Goal: Task Accomplishment & Management: Use online tool/utility

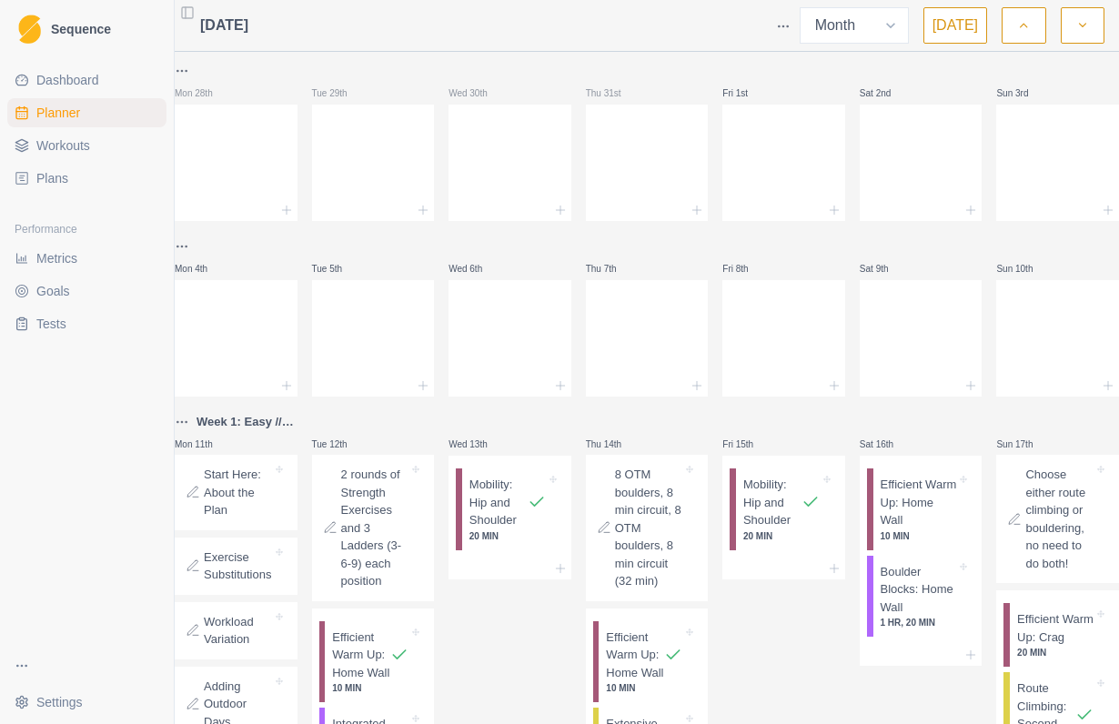
select select "month"
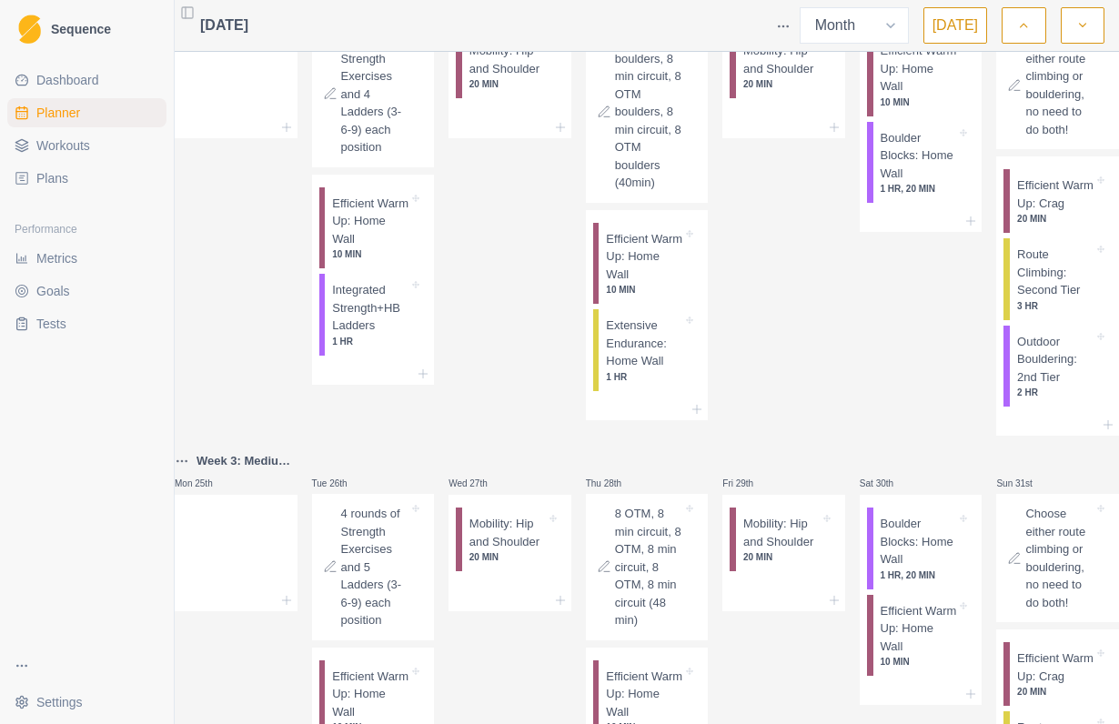
scroll to position [901, 0]
click at [387, 337] on p "Integrated Strength+HB Ladders" at bounding box center [370, 310] width 76 height 54
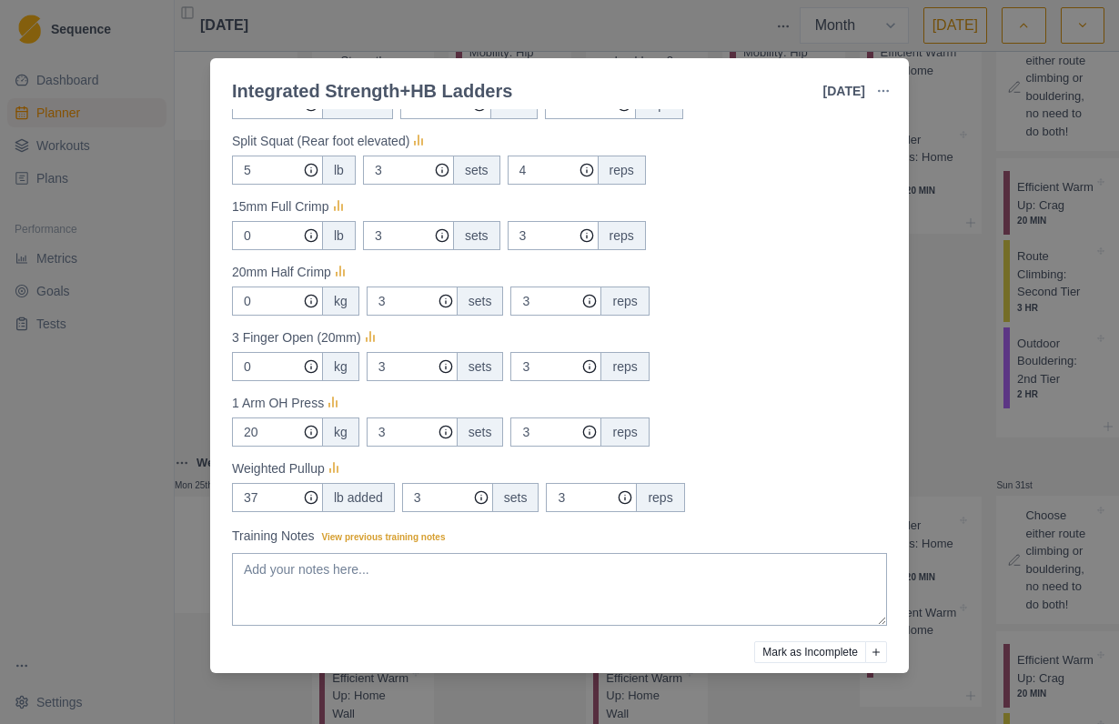
scroll to position [479, 0]
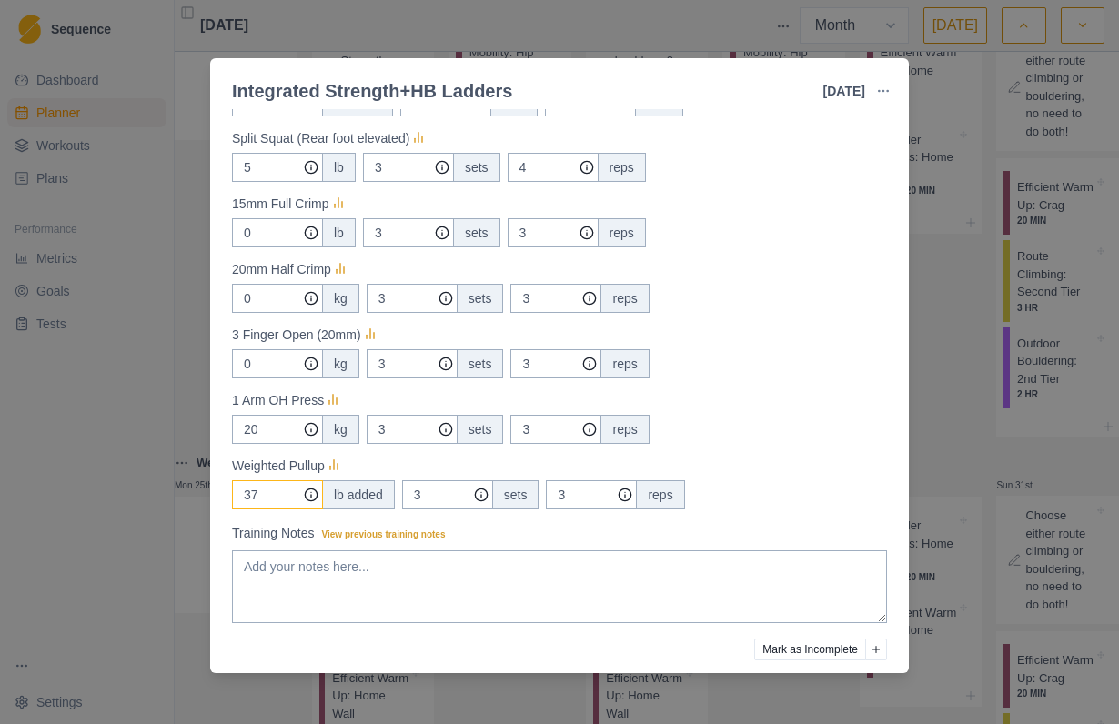
click at [296, 51] on input "37" at bounding box center [277, 36] width 91 height 29
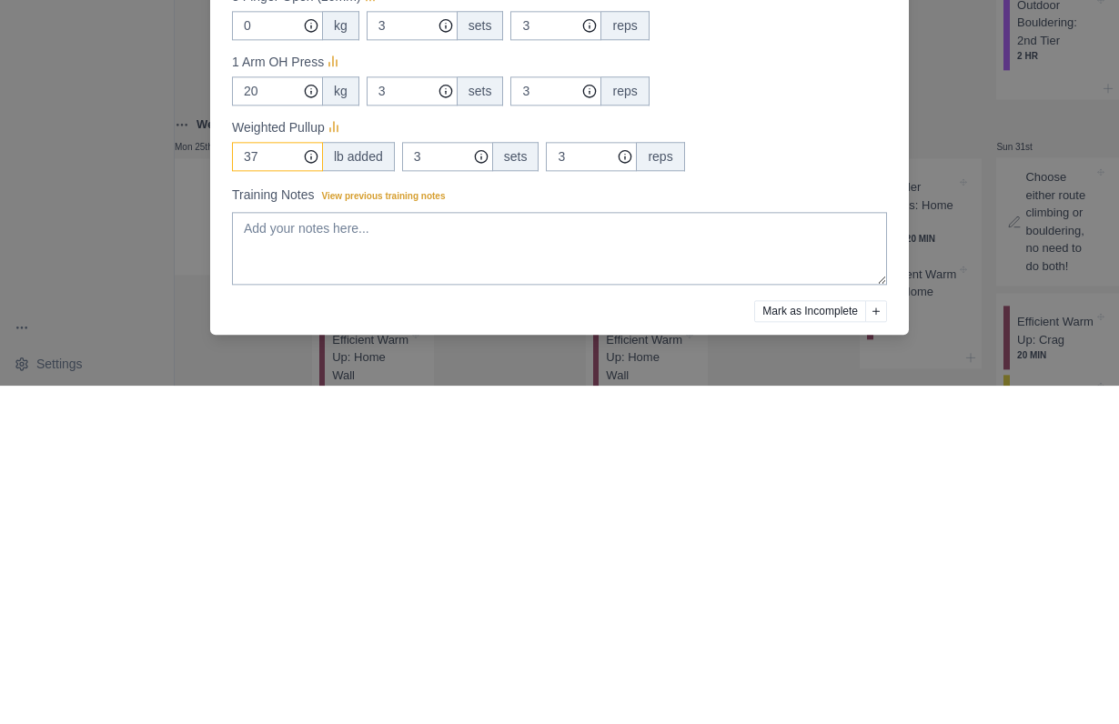
type input "3"
type input "44"
click at [854, 480] on div "44 lb added 3 sets 3 reps" at bounding box center [559, 494] width 655 height 29
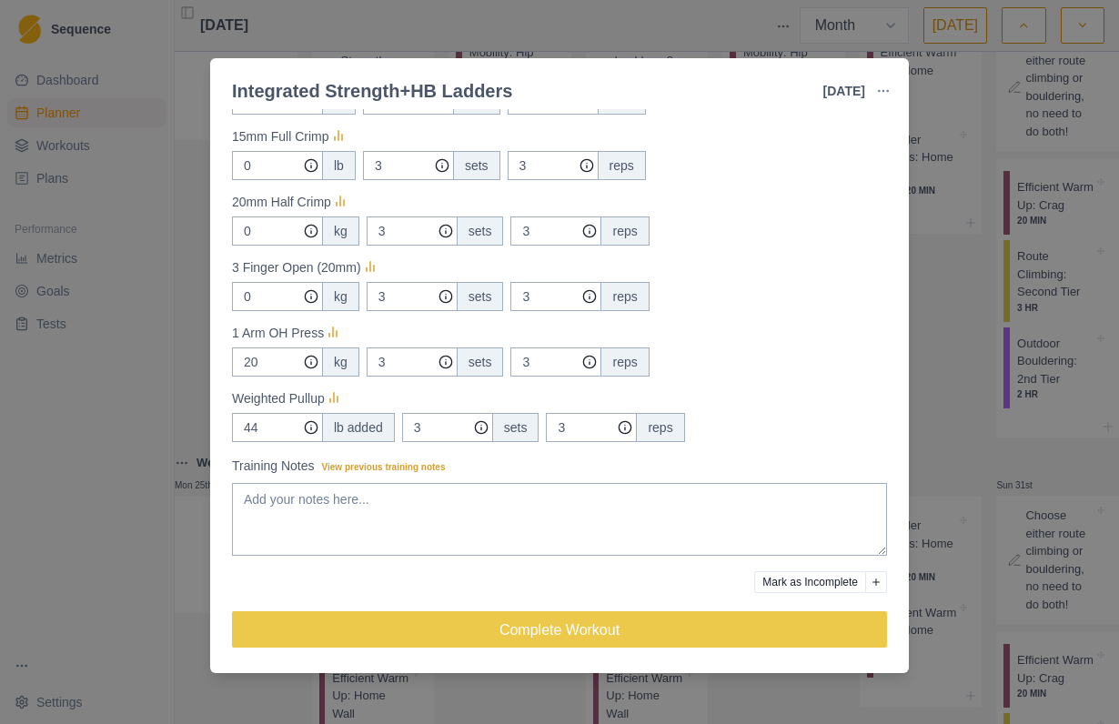
scroll to position [547, 0]
click at [665, 626] on button "Complete Workout" at bounding box center [559, 629] width 655 height 36
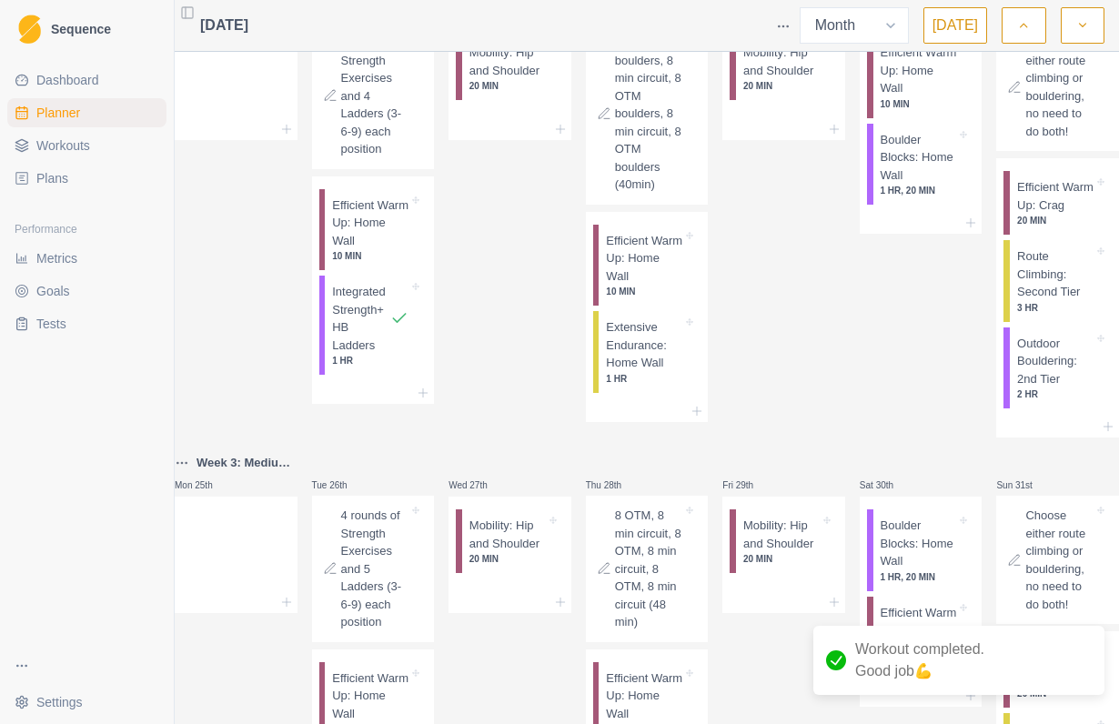
click at [391, 250] on p "Efficient Warm Up: Home Wall" at bounding box center [370, 224] width 76 height 54
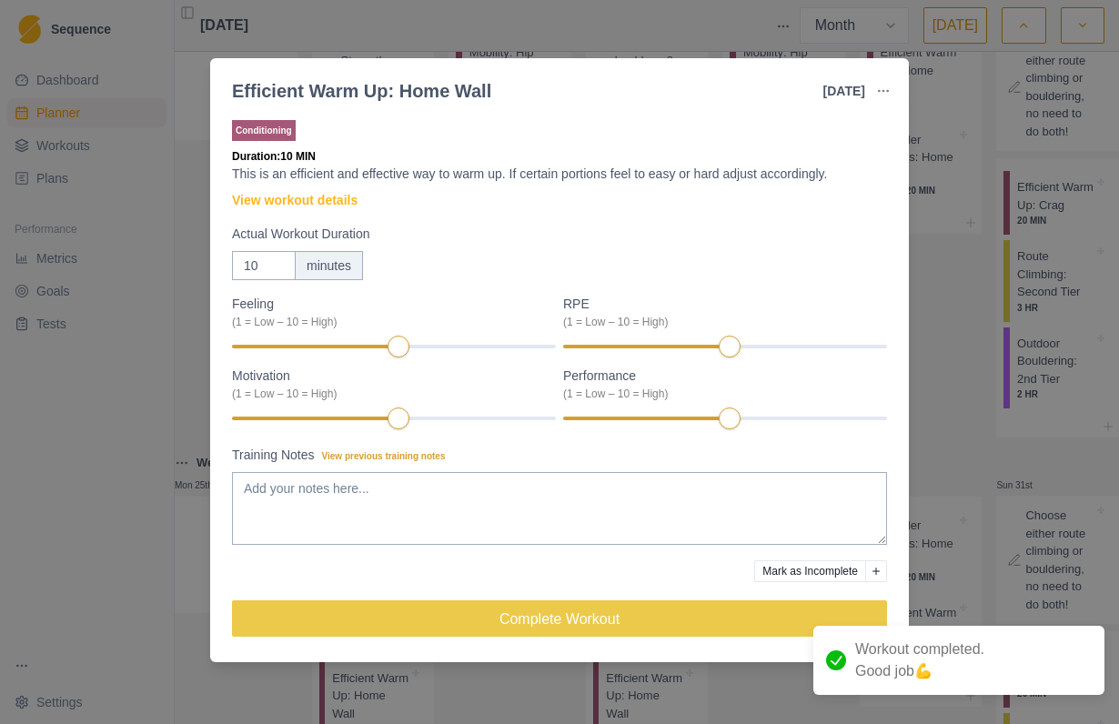
click at [570, 620] on button "Complete Workout" at bounding box center [559, 619] width 655 height 36
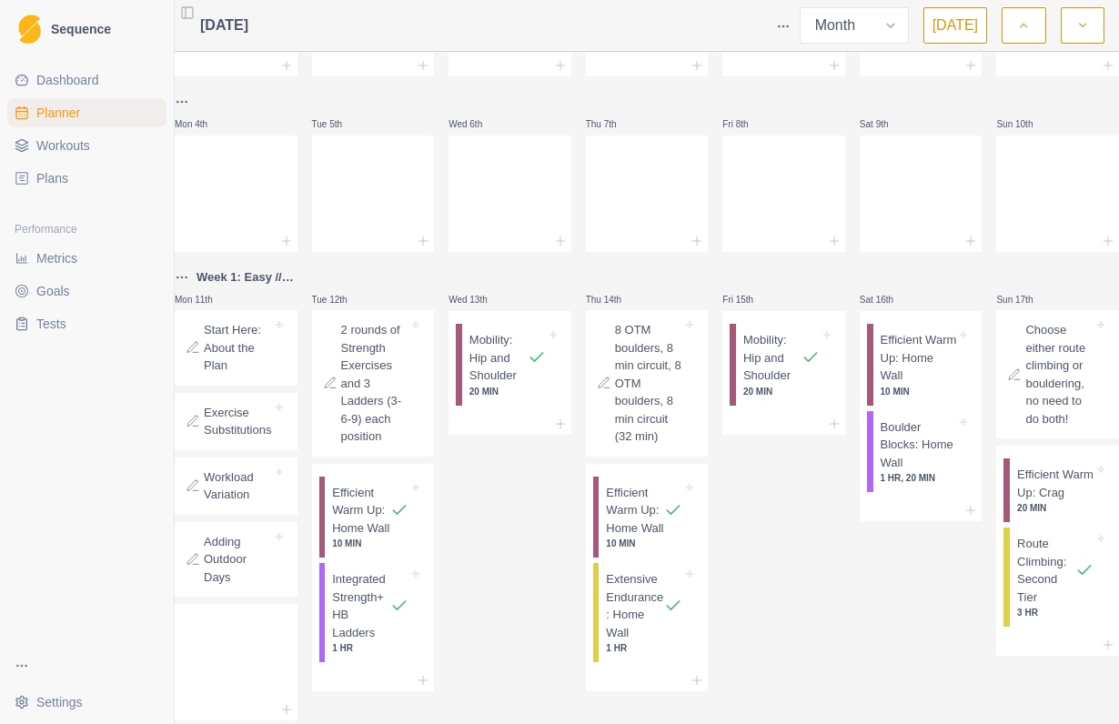
scroll to position [140, 0]
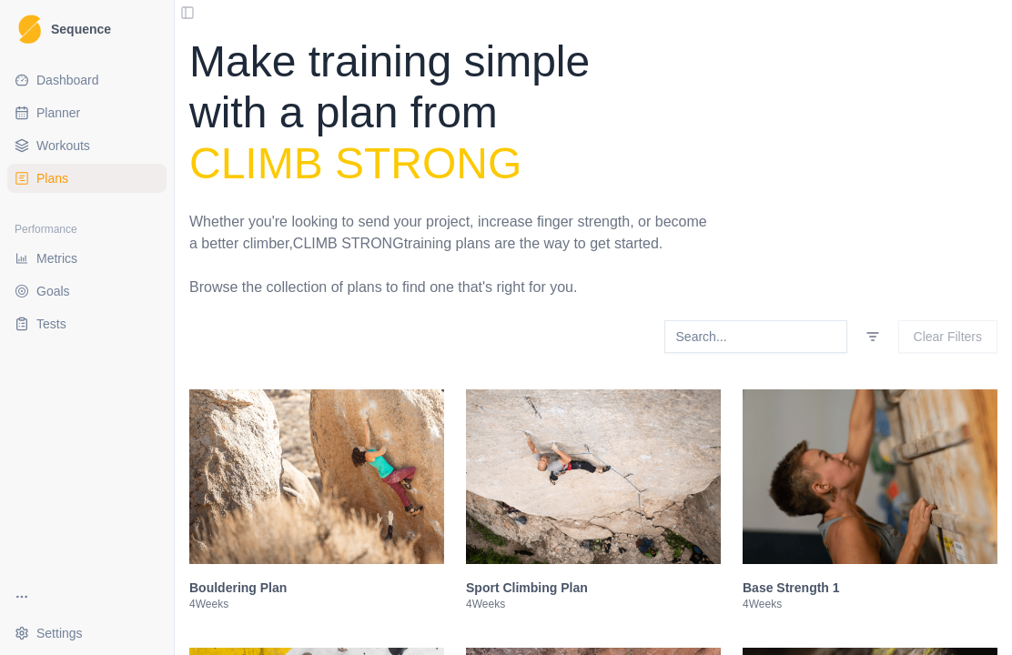
scroll to position [63, 0]
click at [556, 579] on h3 "Sport Climbing Plan" at bounding box center [593, 588] width 255 height 18
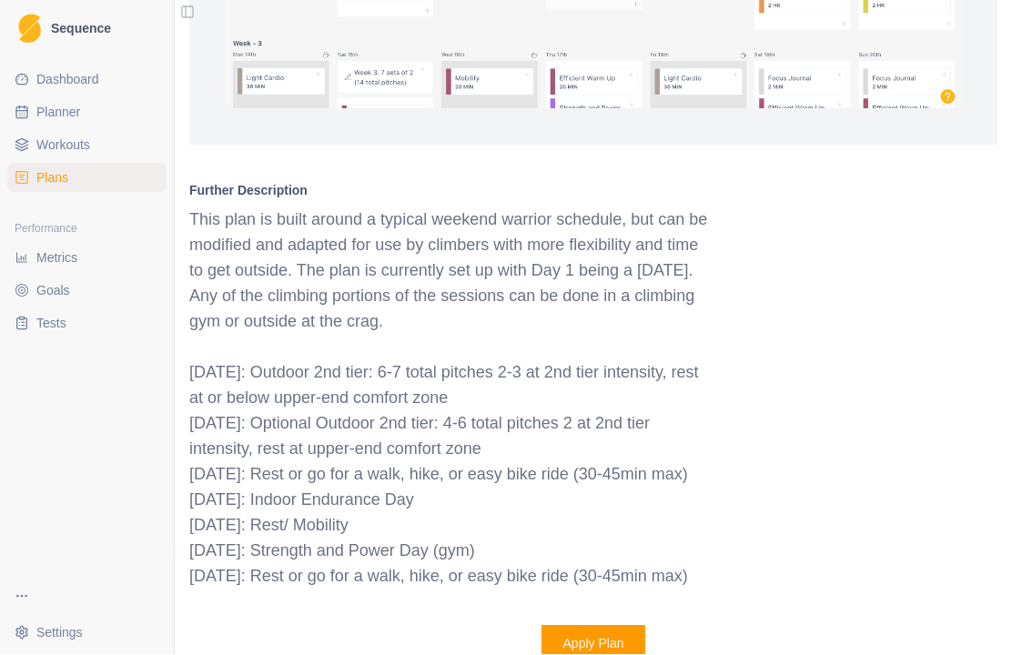
scroll to position [1660, 0]
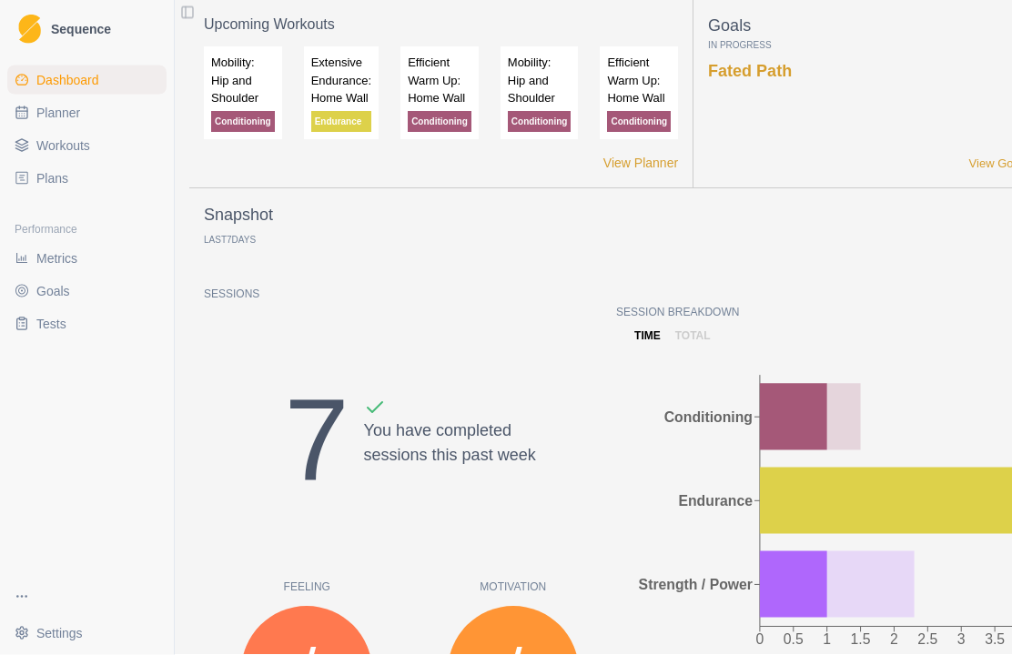
scroll to position [54, 0]
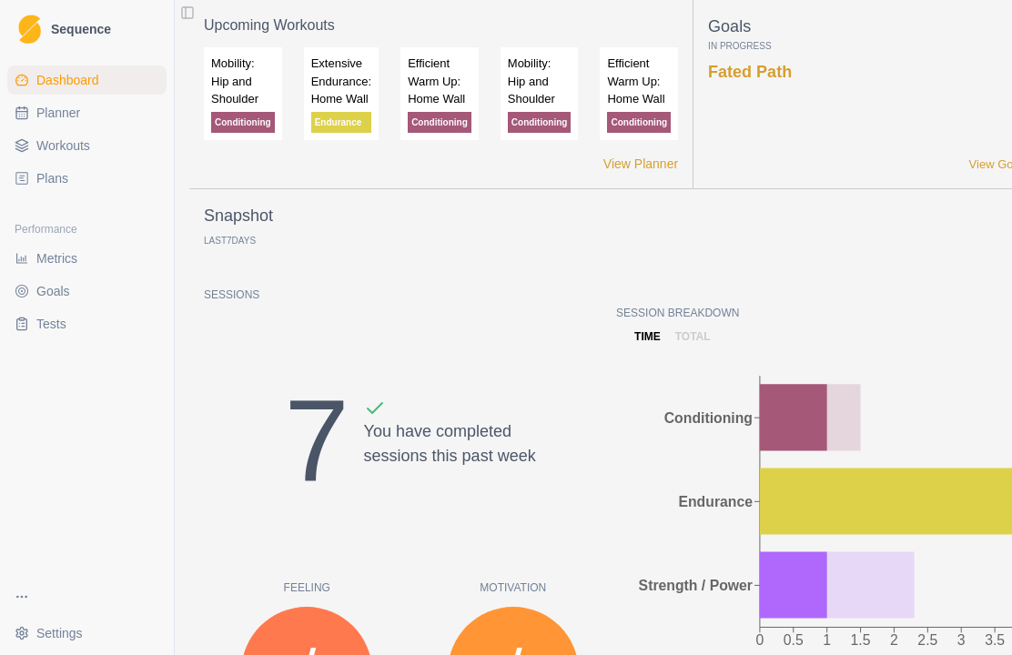
click at [54, 116] on span "Planner" at bounding box center [58, 113] width 44 height 18
select select "month"
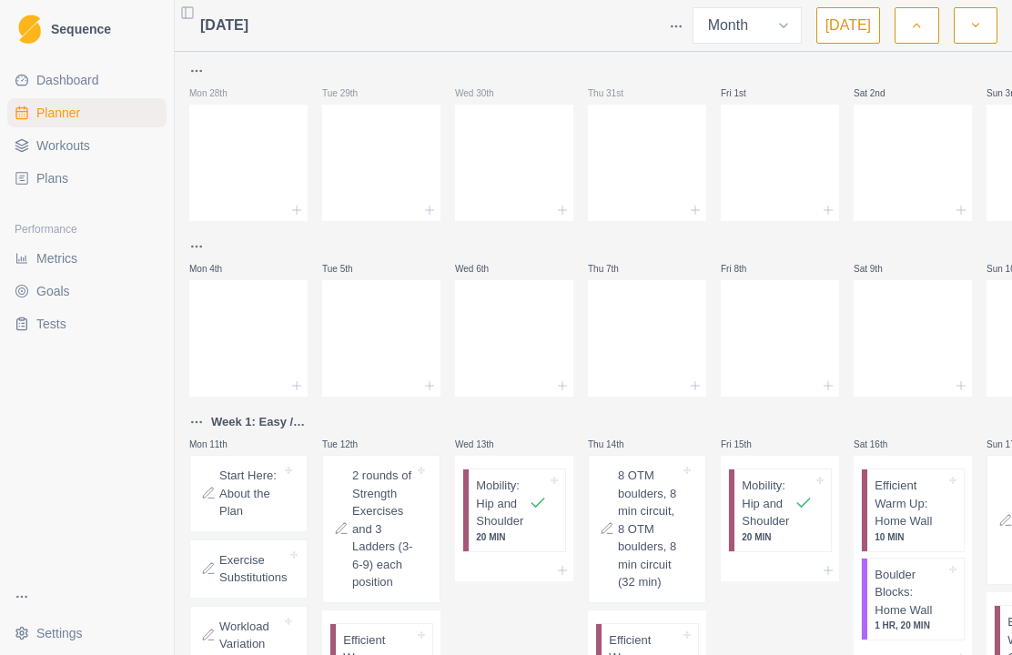
click at [44, 229] on div "Performance" at bounding box center [86, 229] width 159 height 29
click at [40, 235] on div "Performance" at bounding box center [86, 229] width 159 height 29
click at [36, 235] on div "Performance" at bounding box center [86, 229] width 159 height 29
click at [45, 237] on div "Performance" at bounding box center [86, 229] width 159 height 29
click at [44, 234] on div "Performance" at bounding box center [86, 229] width 159 height 29
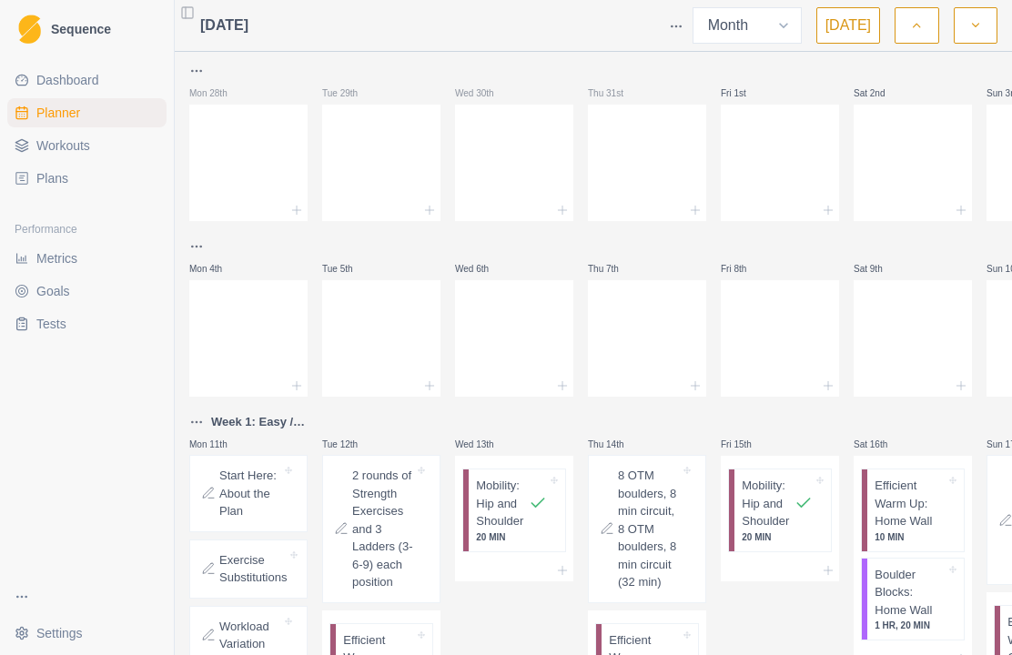
click at [57, 190] on link "Plans" at bounding box center [86, 178] width 159 height 29
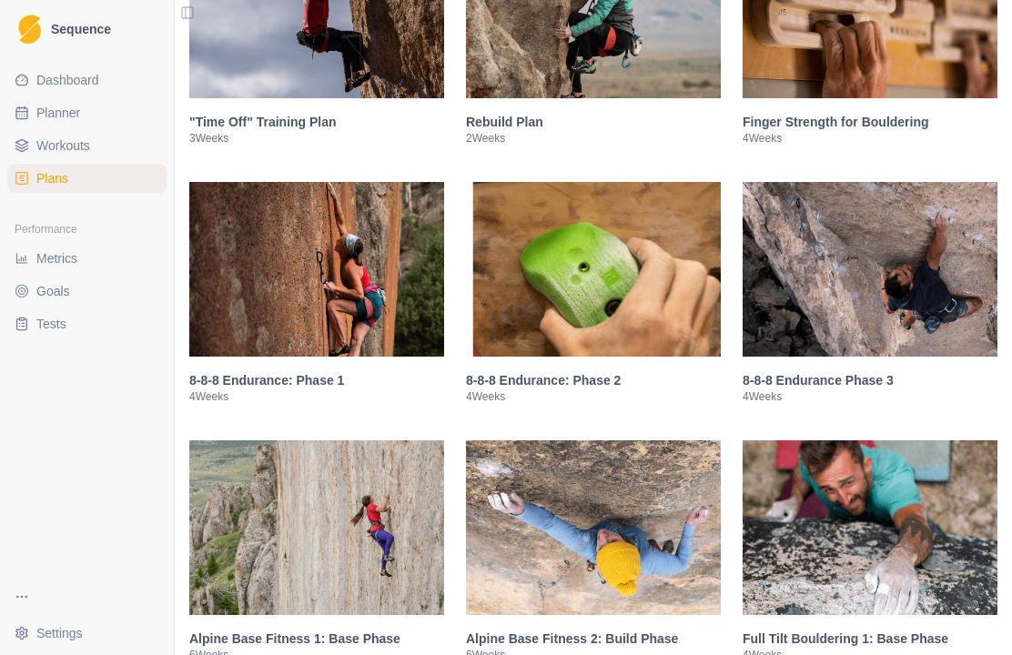
scroll to position [985, 0]
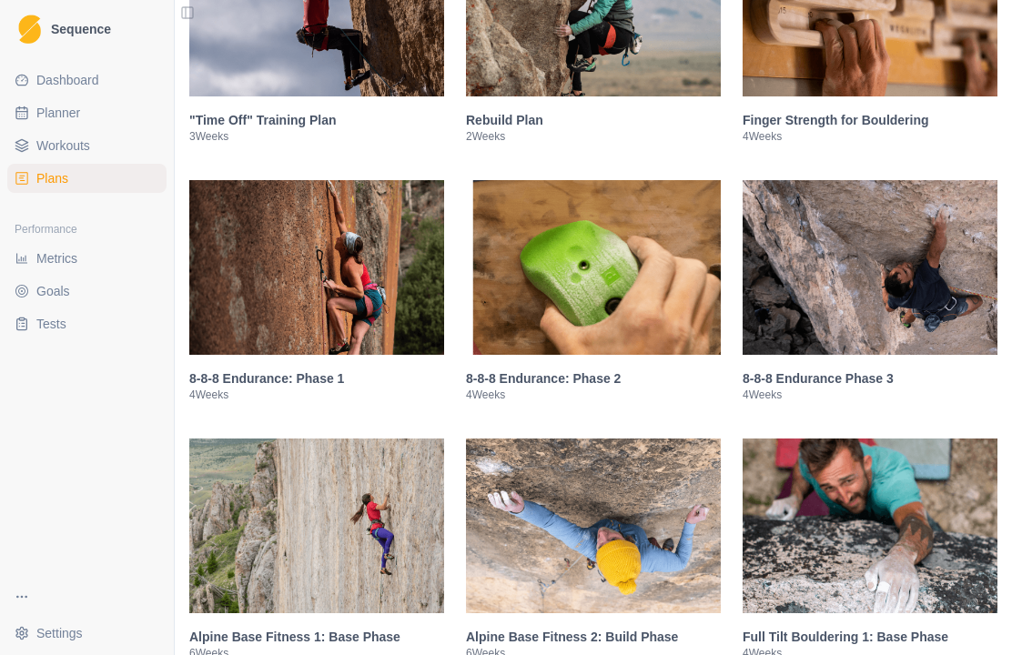
click at [245, 388] on h3 "8-8-8 Endurance: Phase 1" at bounding box center [316, 378] width 255 height 18
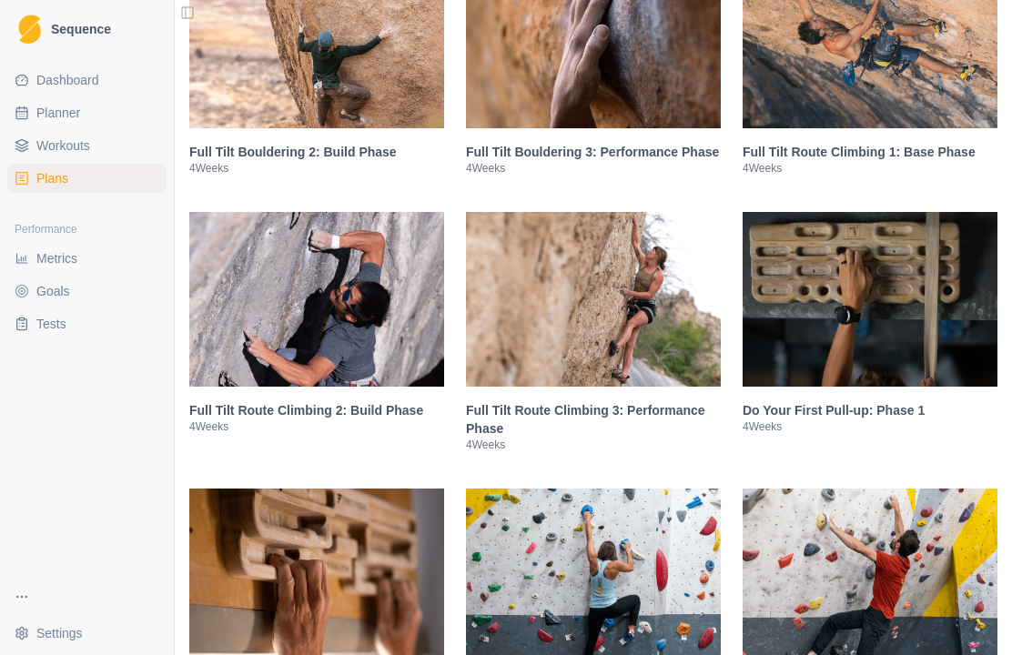
scroll to position [3266, 0]
click at [935, 536] on img at bounding box center [869, 576] width 255 height 175
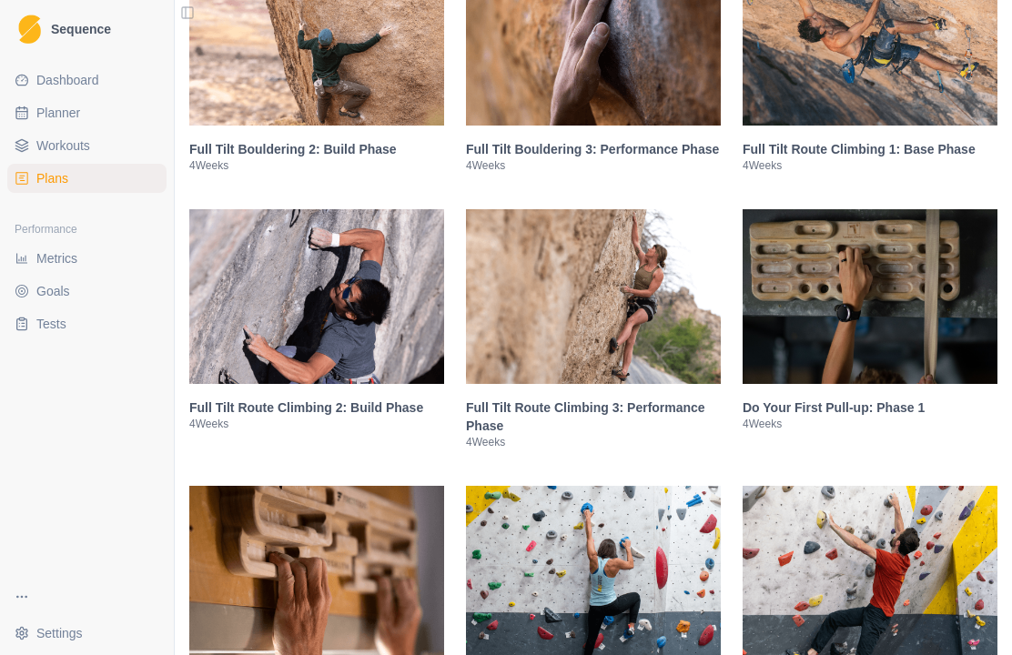
scroll to position [1731, 0]
click at [864, 158] on h3 "Full Tilt Route Climbing 1: Base Phase" at bounding box center [869, 149] width 255 height 18
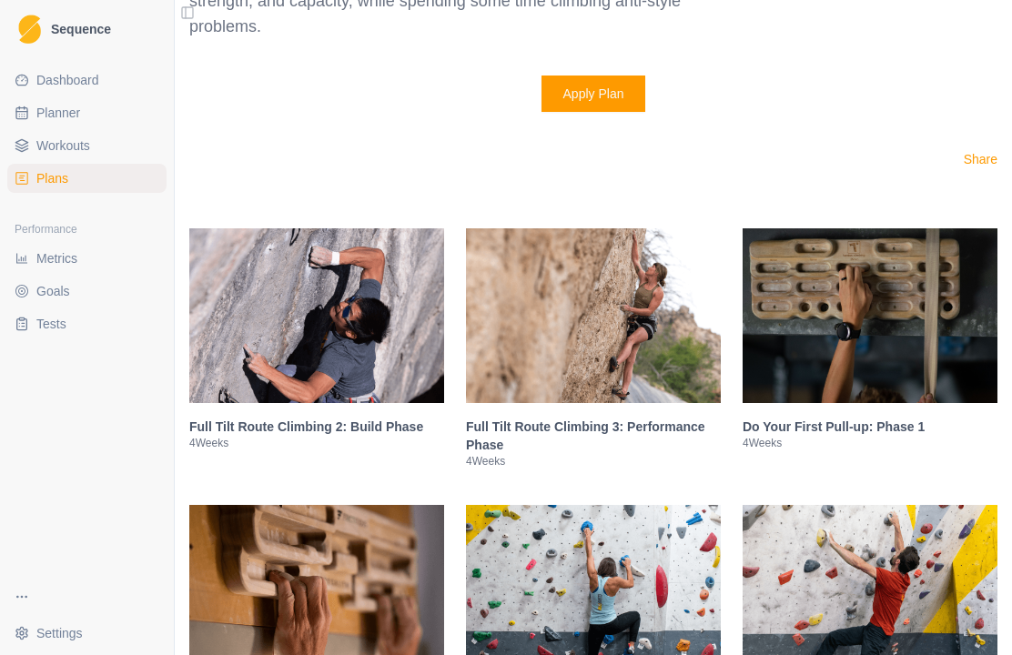
scroll to position [3116, 0]
click at [395, 436] on h3 "Full Tilt Route Climbing 2: Build Phase" at bounding box center [316, 427] width 255 height 18
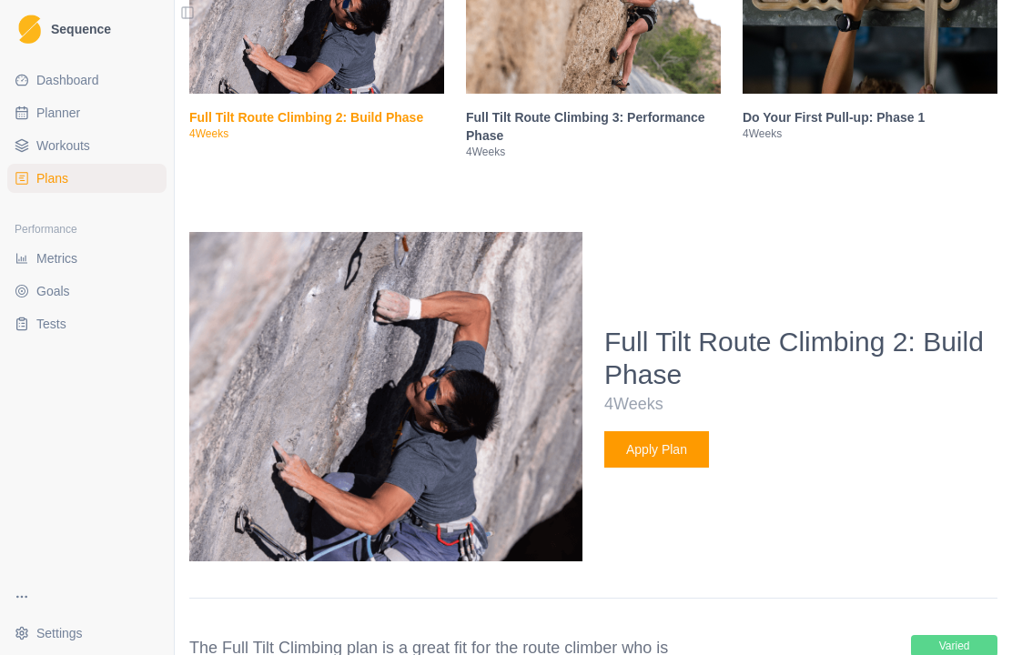
scroll to position [2021, 0]
click at [657, 141] on h3 "Full Tilt Route Climbing 3: Performance Phase" at bounding box center [593, 126] width 255 height 36
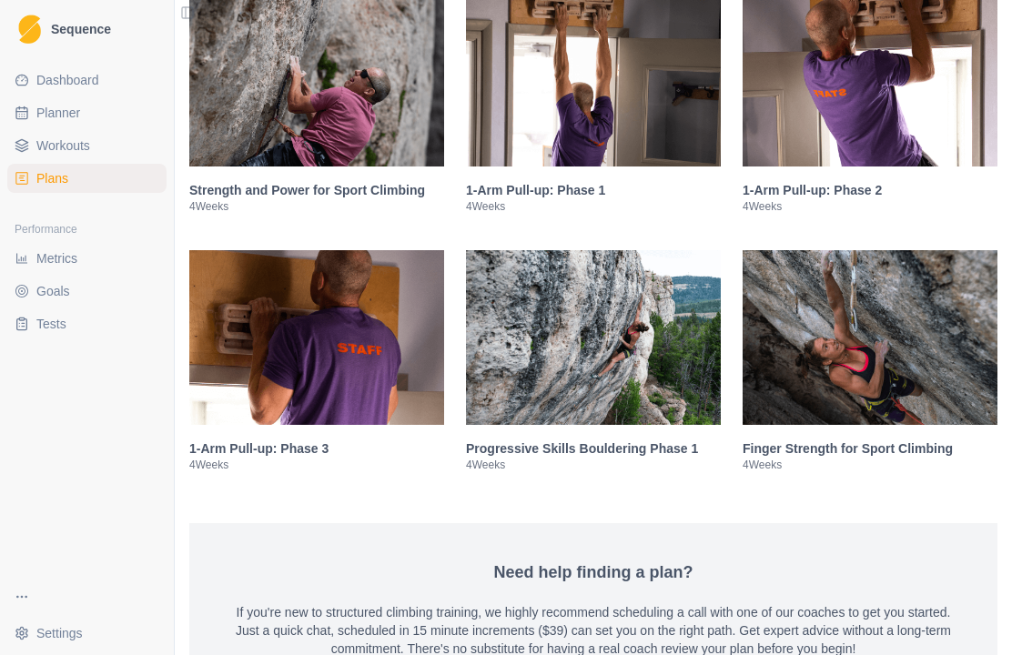
scroll to position [4103, 0]
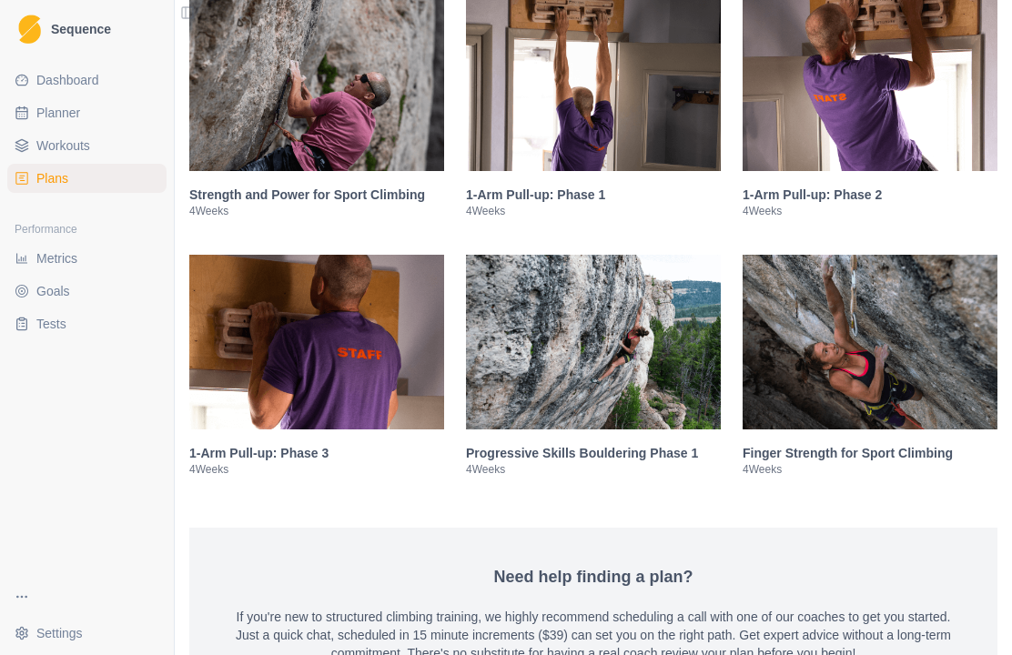
click at [917, 462] on h3 "Finger Strength for Sport Climbing" at bounding box center [869, 453] width 255 height 18
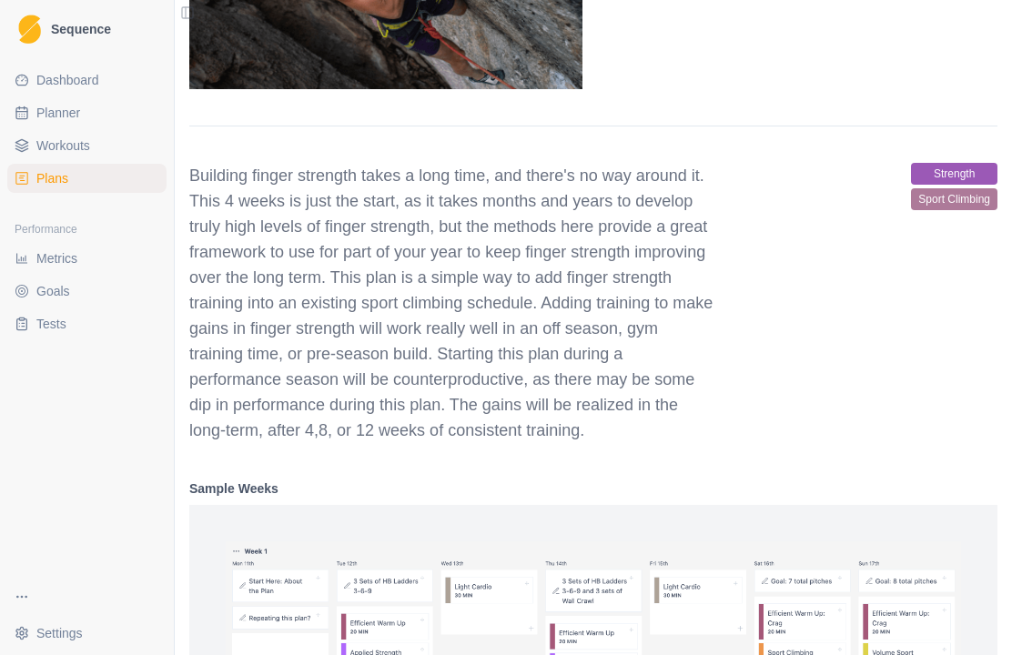
scroll to position [3545, 0]
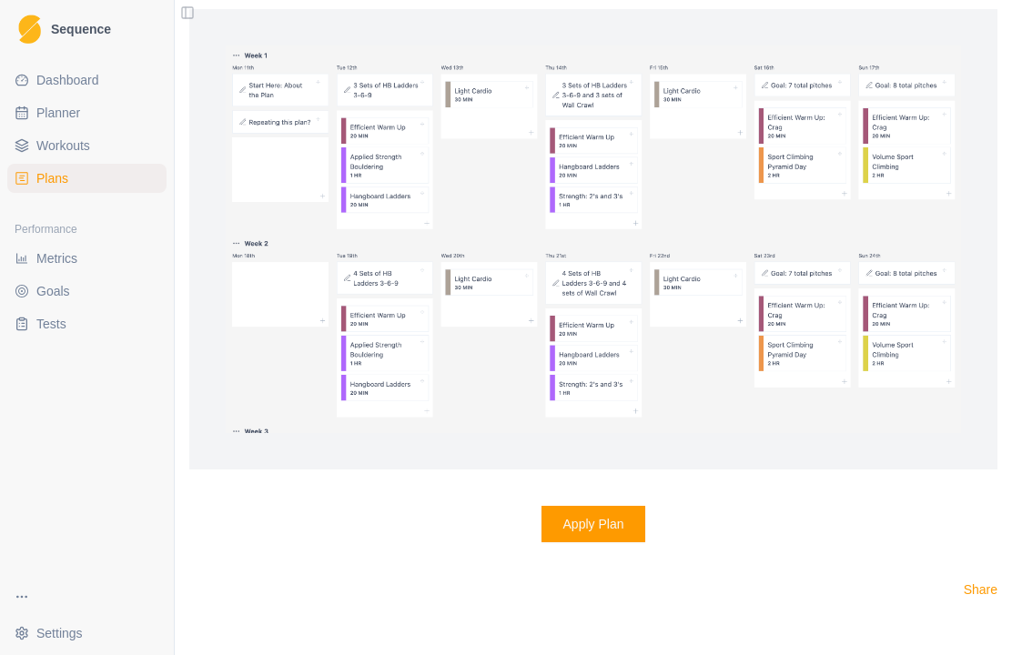
scroll to position [4041, 0]
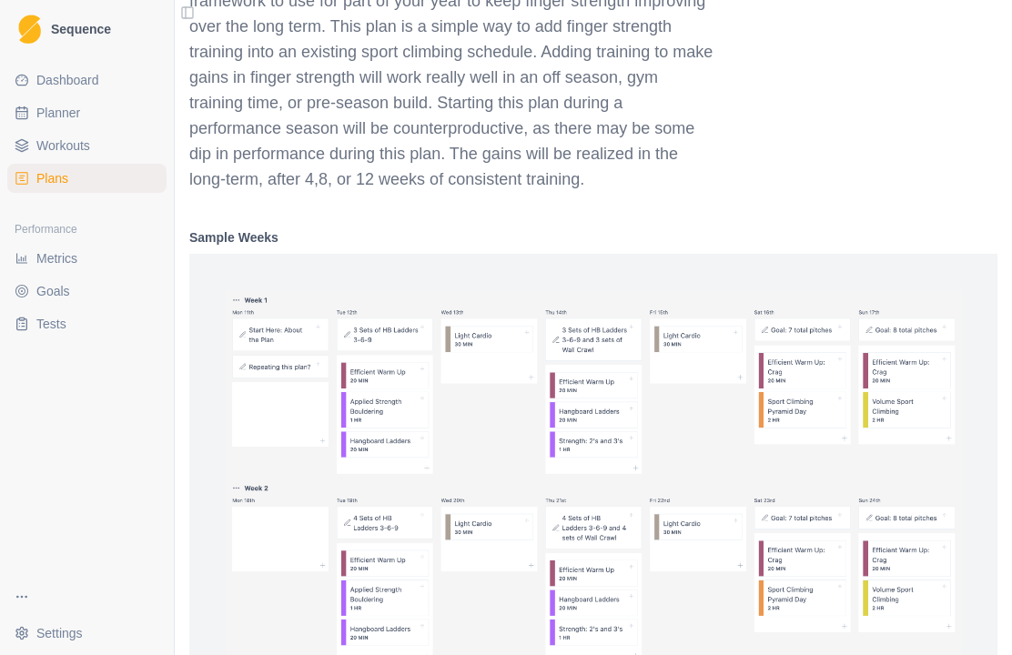
select select "month"
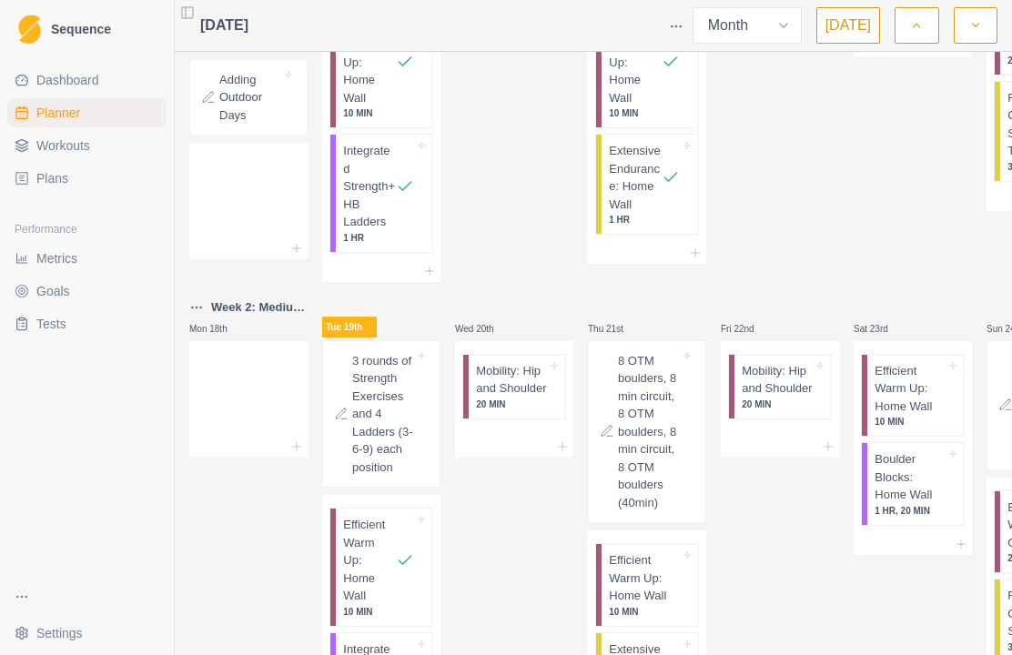
scroll to position [613, 0]
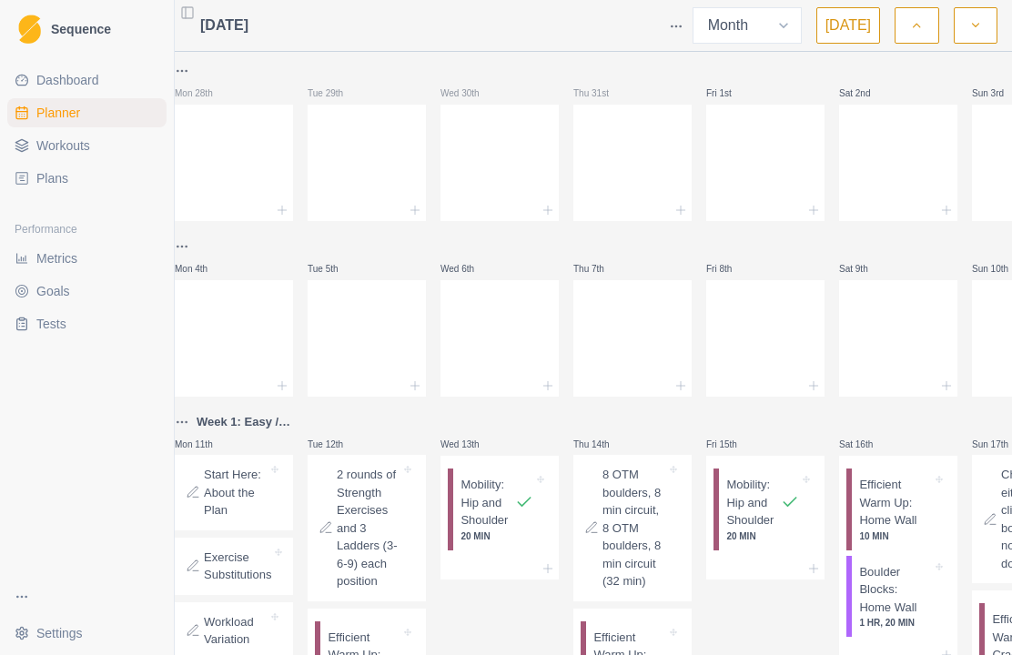
select select "month"
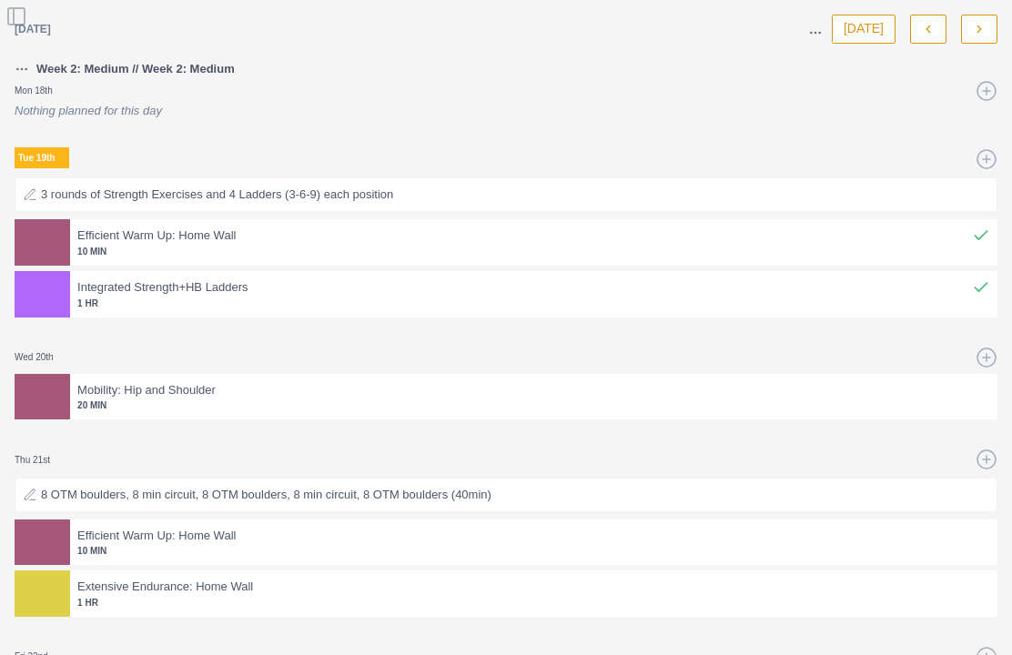
select select "month"
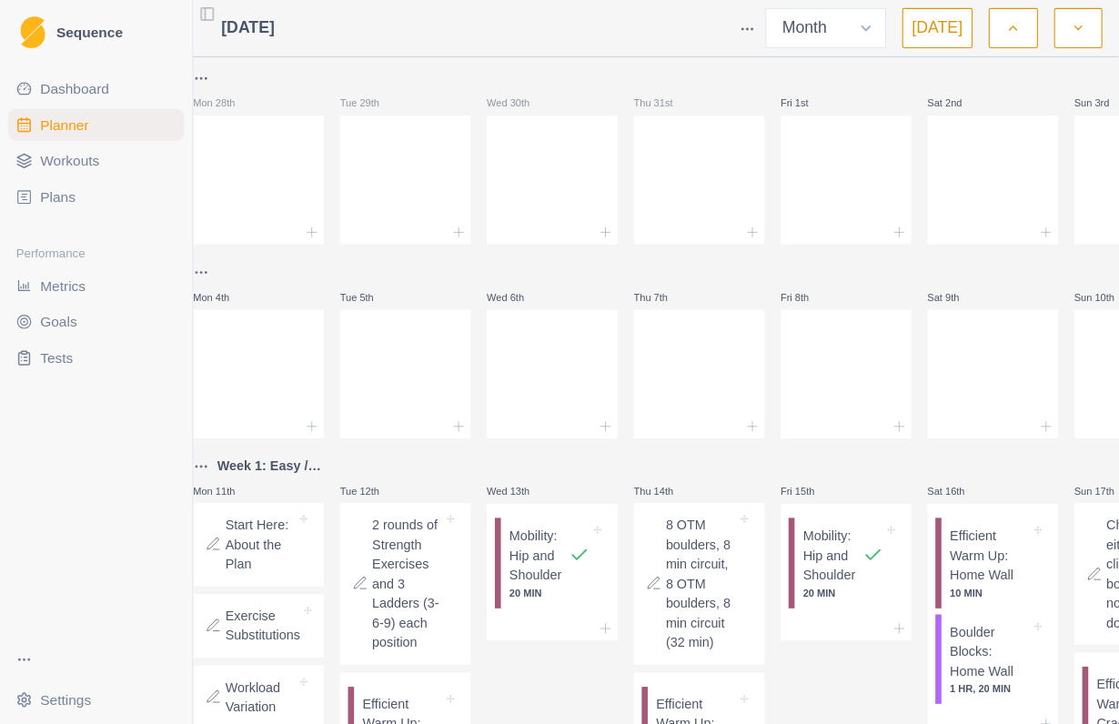
scroll to position [0, 0]
